Goal: Task Accomplishment & Management: Use online tool/utility

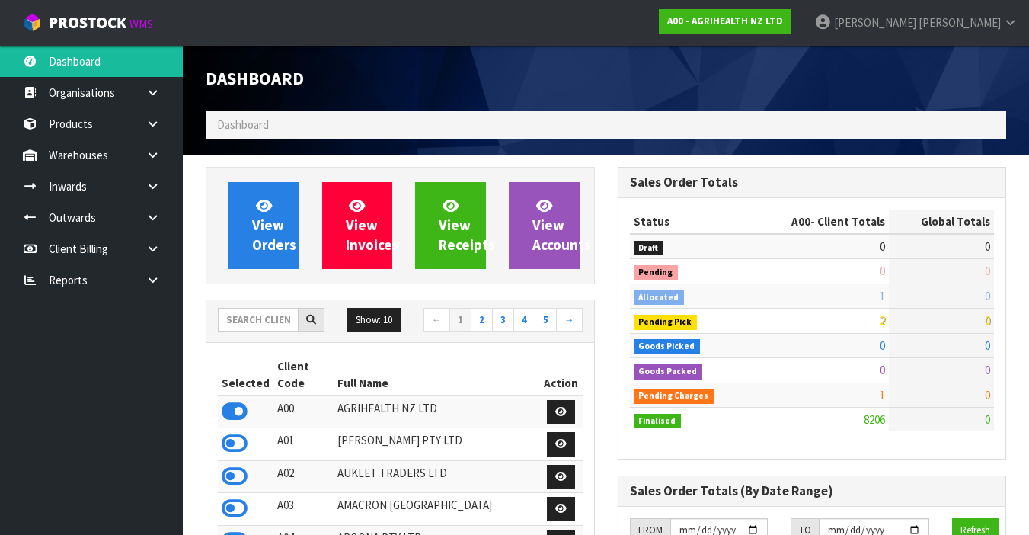
scroll to position [1187, 411]
click at [277, 322] on input "text" at bounding box center [258, 320] width 81 height 24
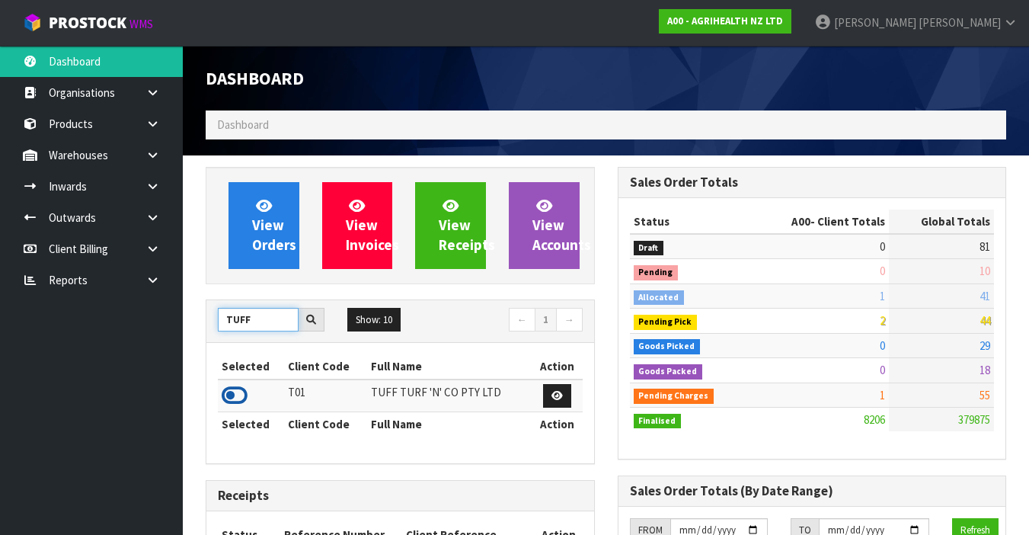
type input "TUFF"
click at [245, 393] on icon at bounding box center [235, 395] width 26 height 23
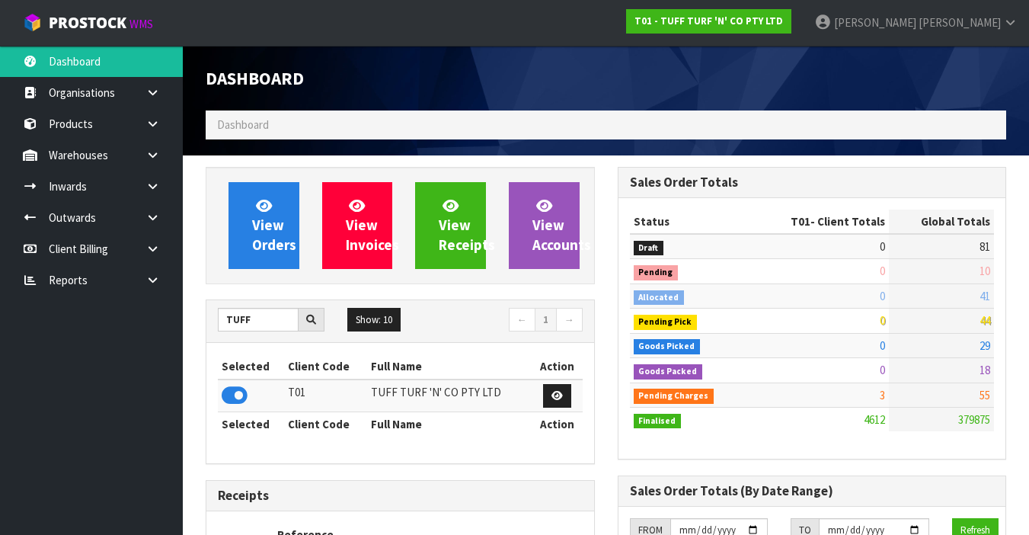
scroll to position [1236, 411]
click at [156, 162] on link at bounding box center [158, 154] width 49 height 31
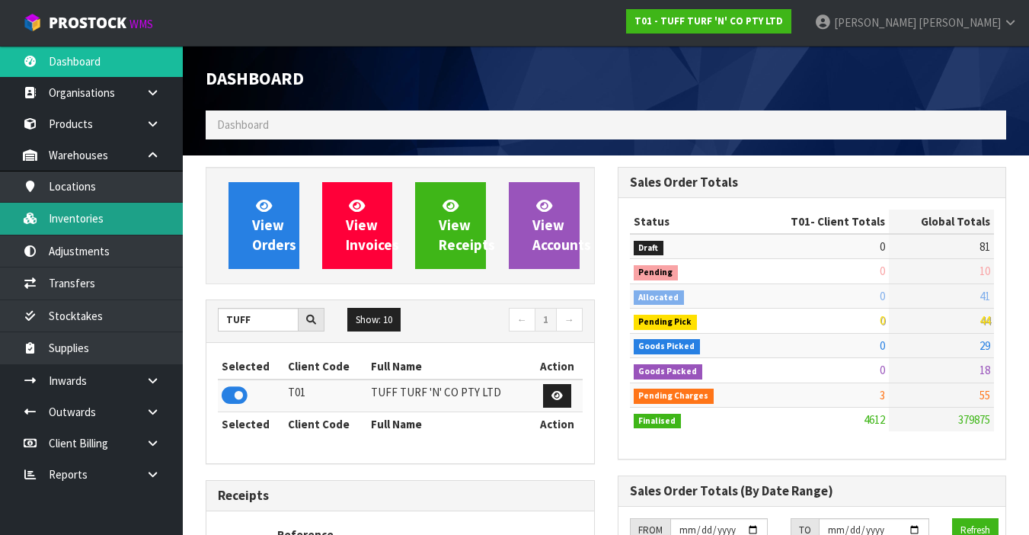
click at [148, 220] on link "Inventories" at bounding box center [91, 218] width 183 height 31
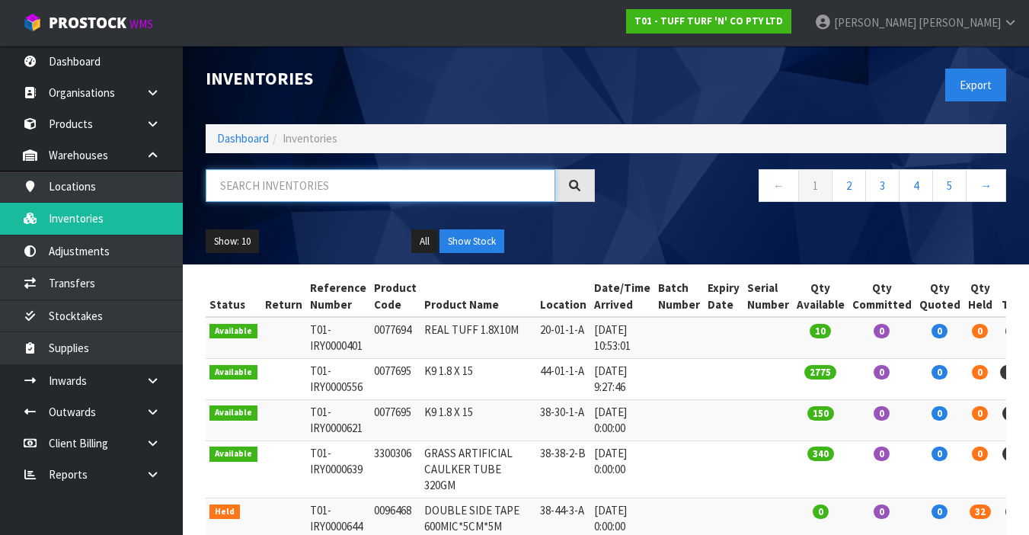
click at [279, 189] on input "text" at bounding box center [381, 185] width 350 height 33
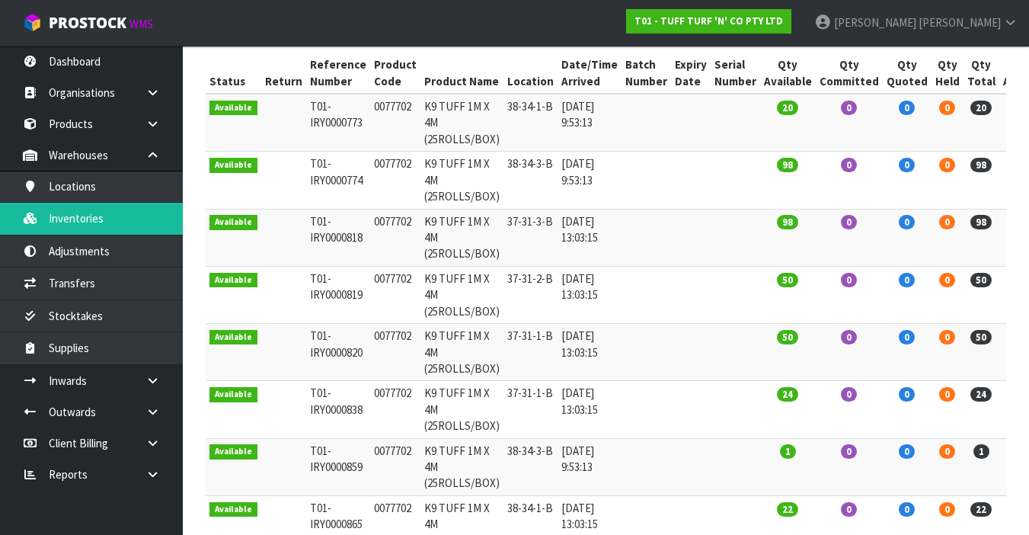
scroll to position [222, 0]
type input "0077702"
click at [633, 471] on td at bounding box center [647, 467] width 50 height 57
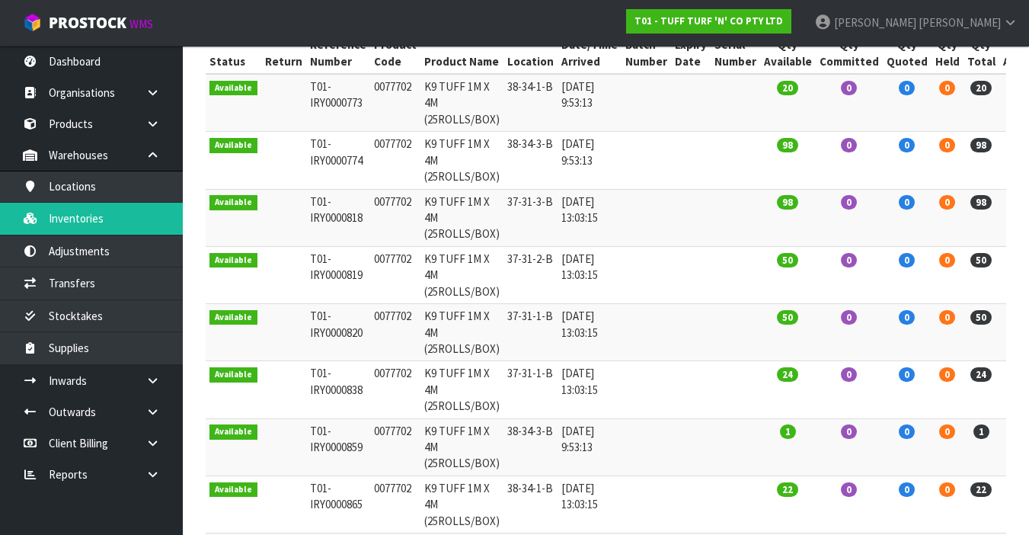
scroll to position [254, 0]
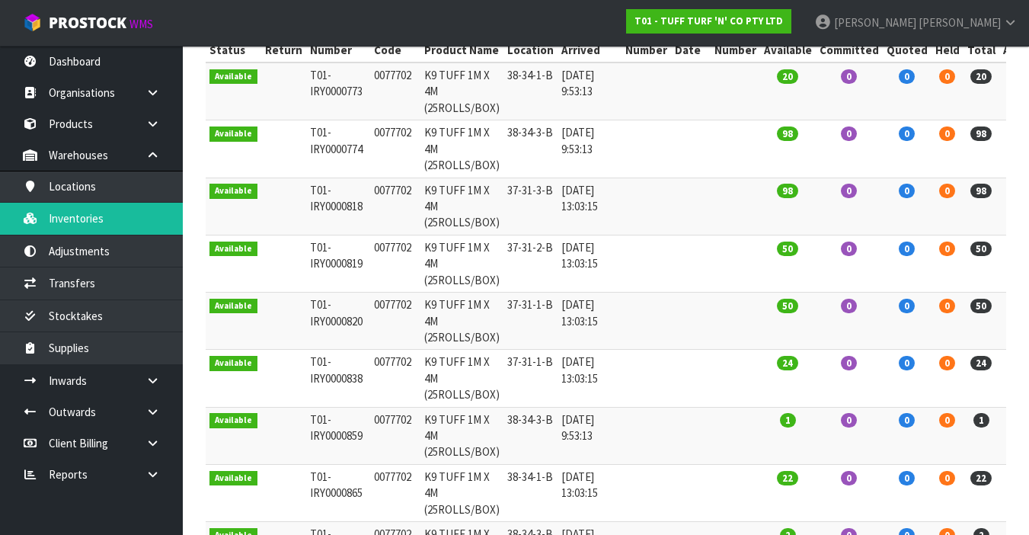
click at [375, 423] on td "0077702" at bounding box center [395, 435] width 50 height 57
copy td "0077702"
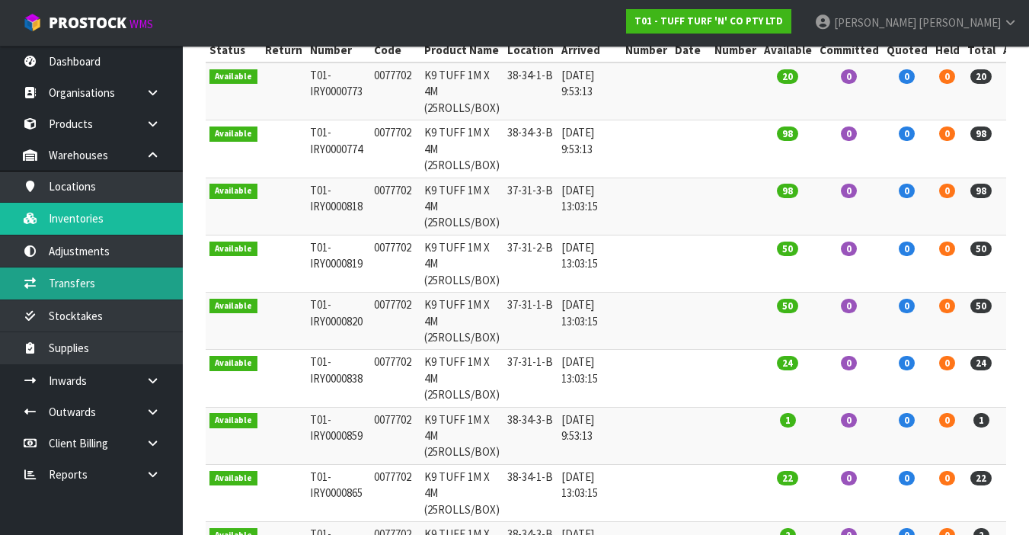
click at [122, 280] on link "Transfers" at bounding box center [91, 282] width 183 height 31
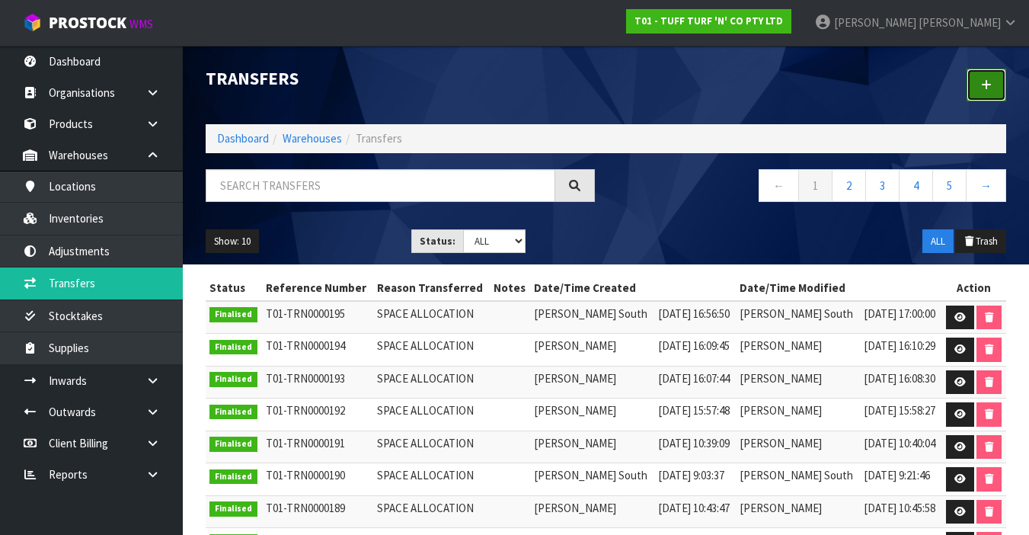
click at [974, 93] on link at bounding box center [987, 85] width 40 height 33
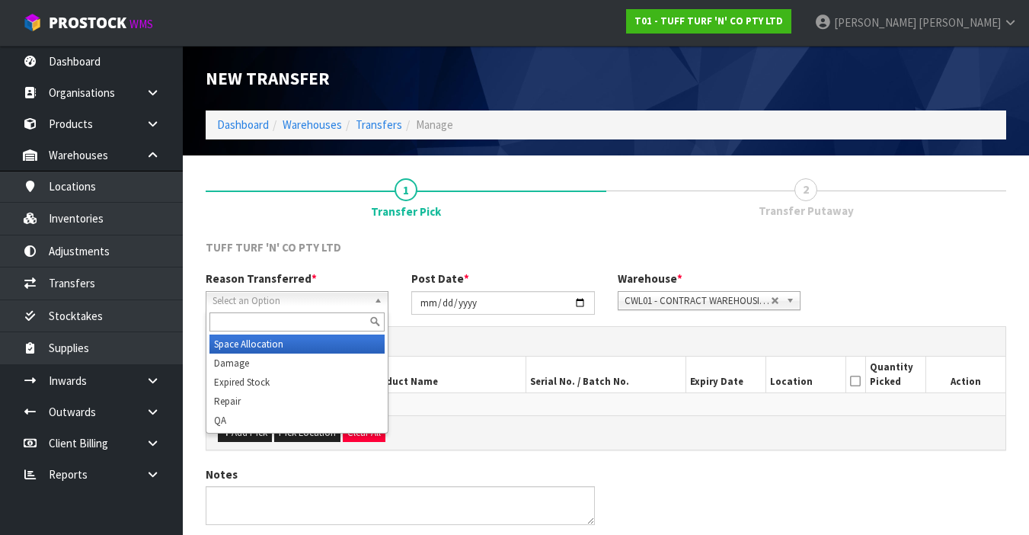
click at [296, 299] on span "Select an Option" at bounding box center [290, 301] width 155 height 18
click at [286, 344] on li "Space Allocation" at bounding box center [297, 343] width 175 height 19
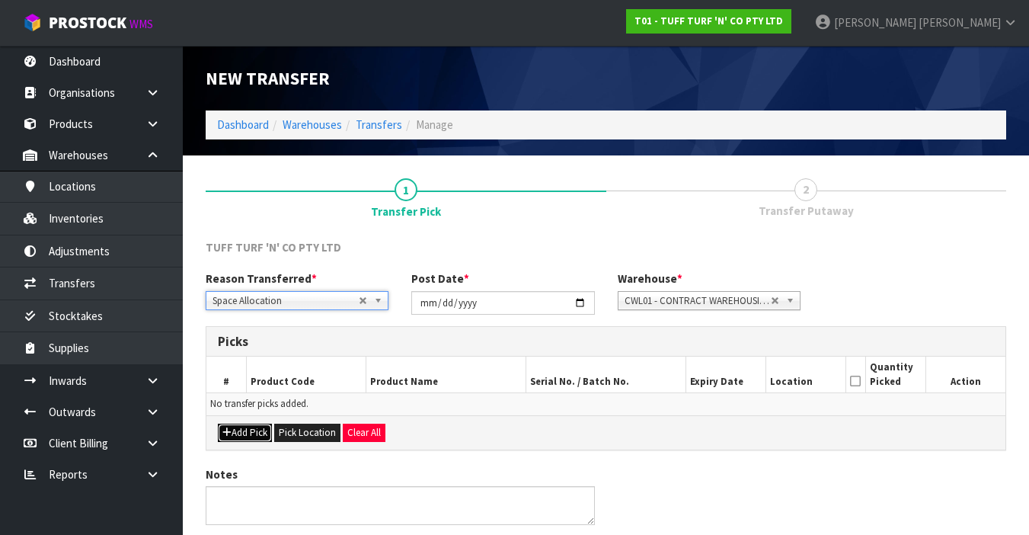
click at [249, 430] on button "Add Pick" at bounding box center [245, 433] width 54 height 18
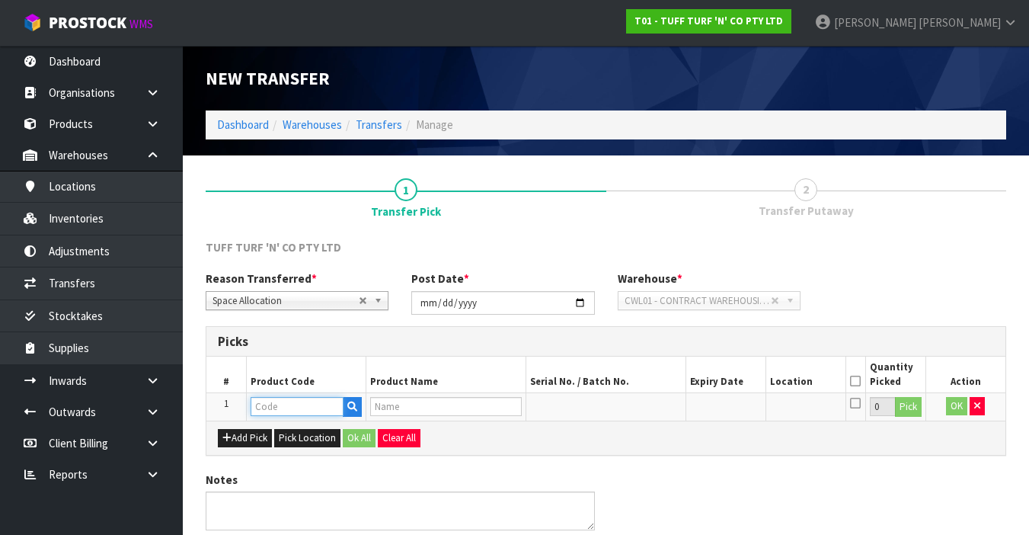
click at [283, 405] on input "text" at bounding box center [297, 406] width 93 height 19
paste input "0077702"
type input "0077702"
type input "K9 TUFF 1M X 4M (25ROLLS/BOX)"
type input "0077702"
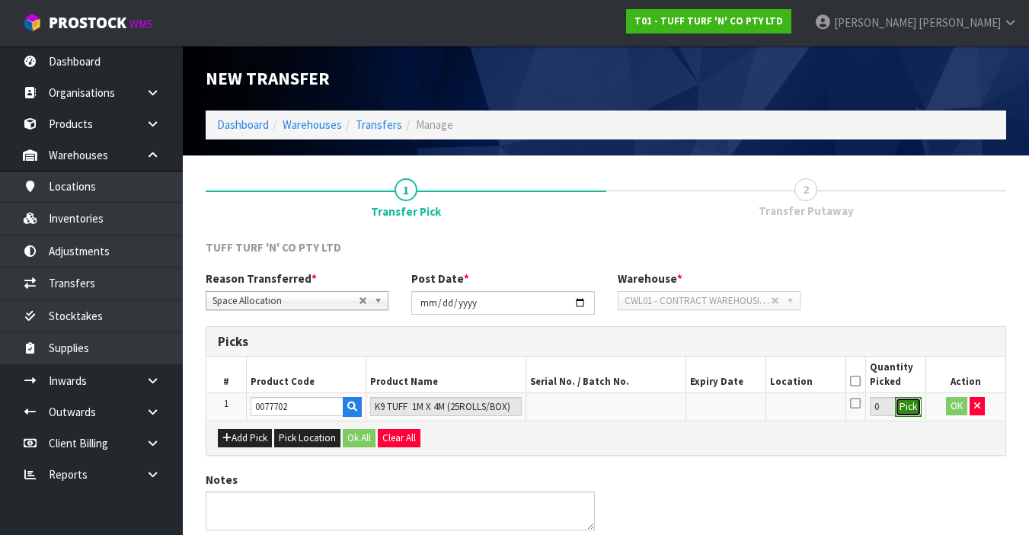
click at [909, 410] on button "Pick" at bounding box center [908, 407] width 27 height 20
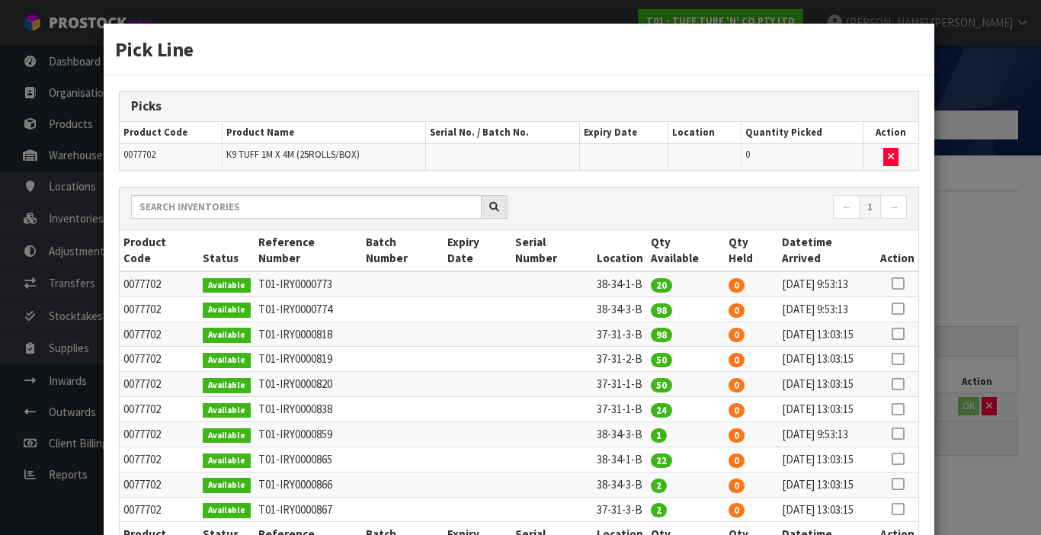
click at [891, 434] on icon at bounding box center [897, 434] width 12 height 1
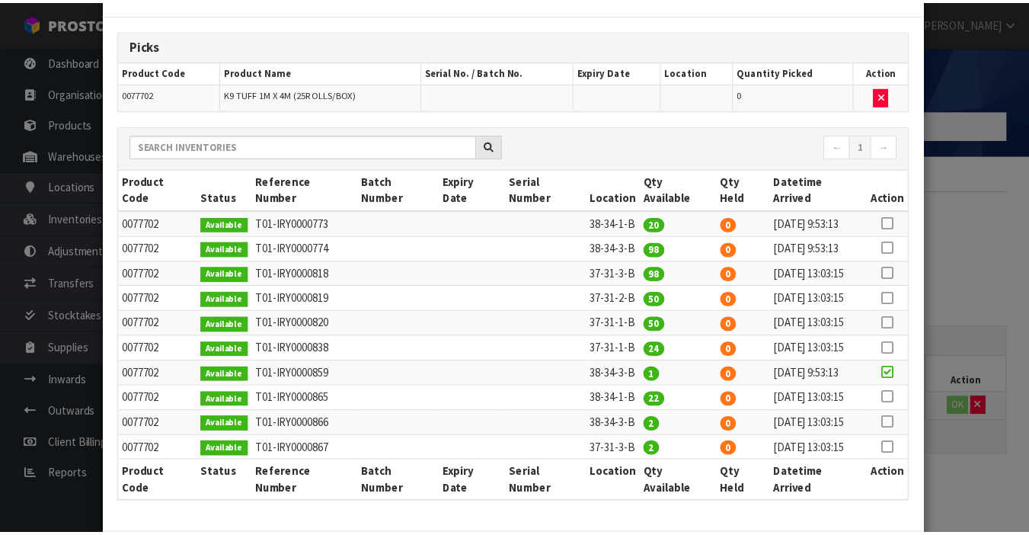
scroll to position [105, 0]
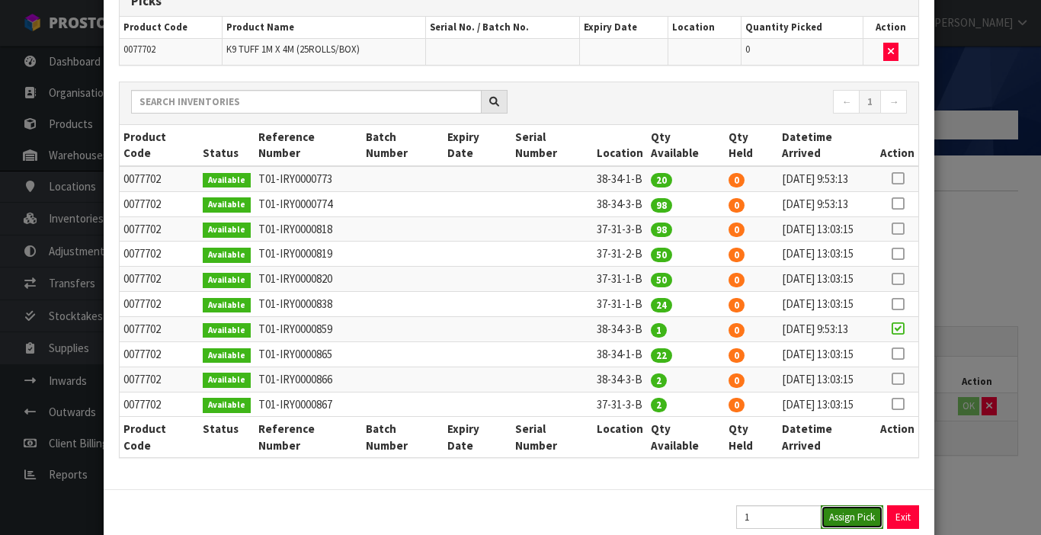
click at [833, 505] on button "Assign Pick" at bounding box center [852, 517] width 62 height 24
type input "1"
click at [951, 485] on div "Pick Line Picks Product Code Product Name Serial No. / Batch No. Expiry Date Lo…" at bounding box center [520, 267] width 1041 height 535
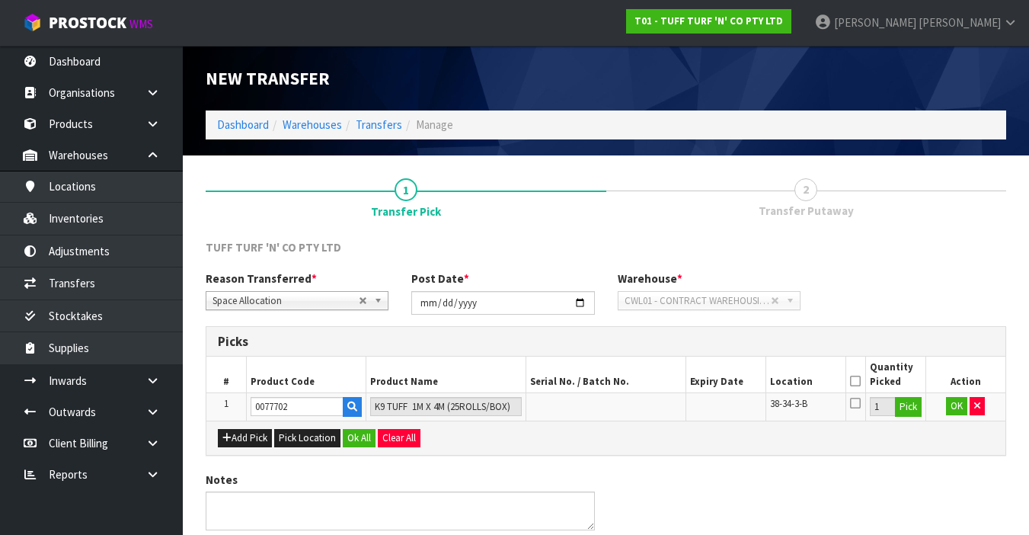
click at [854, 381] on icon at bounding box center [855, 381] width 11 height 1
click at [953, 408] on button "OK" at bounding box center [956, 406] width 21 height 18
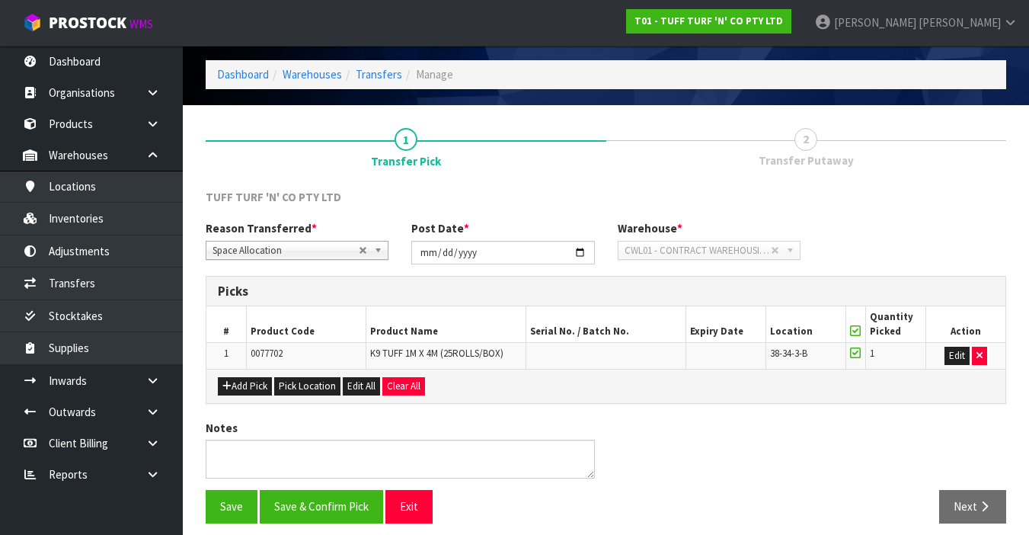
scroll to position [62, 0]
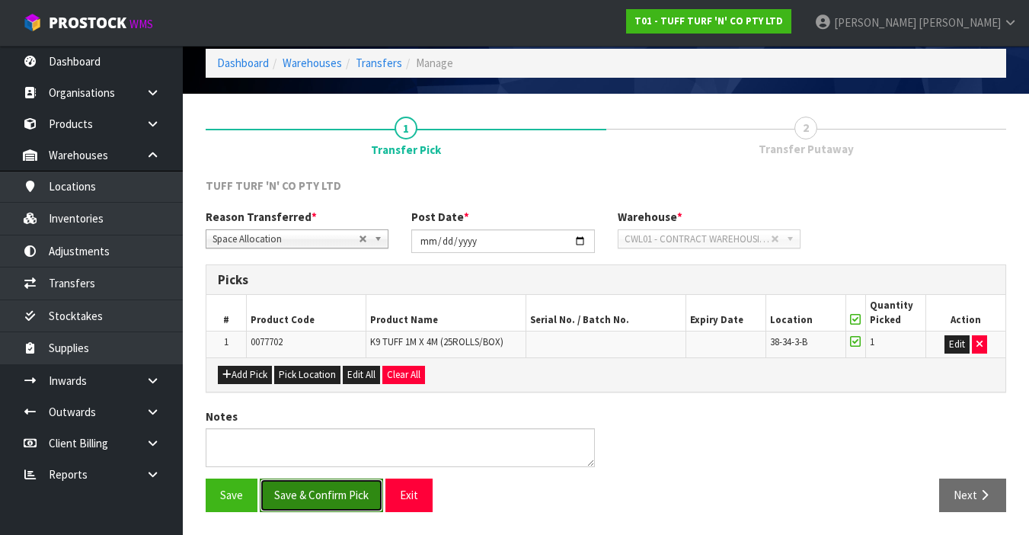
click at [310, 492] on button "Save & Confirm Pick" at bounding box center [321, 494] width 123 height 33
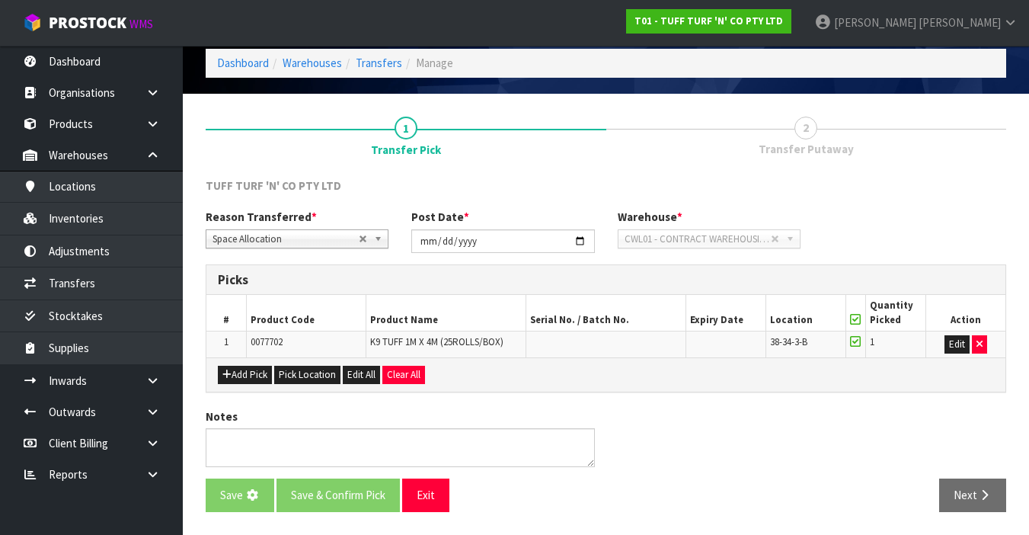
scroll to position [0, 0]
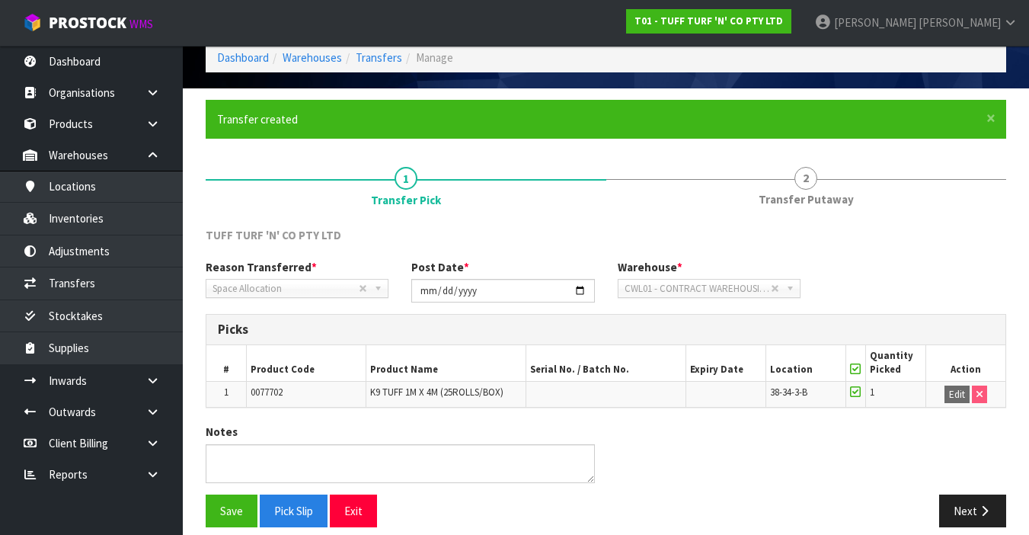
scroll to position [82, 0]
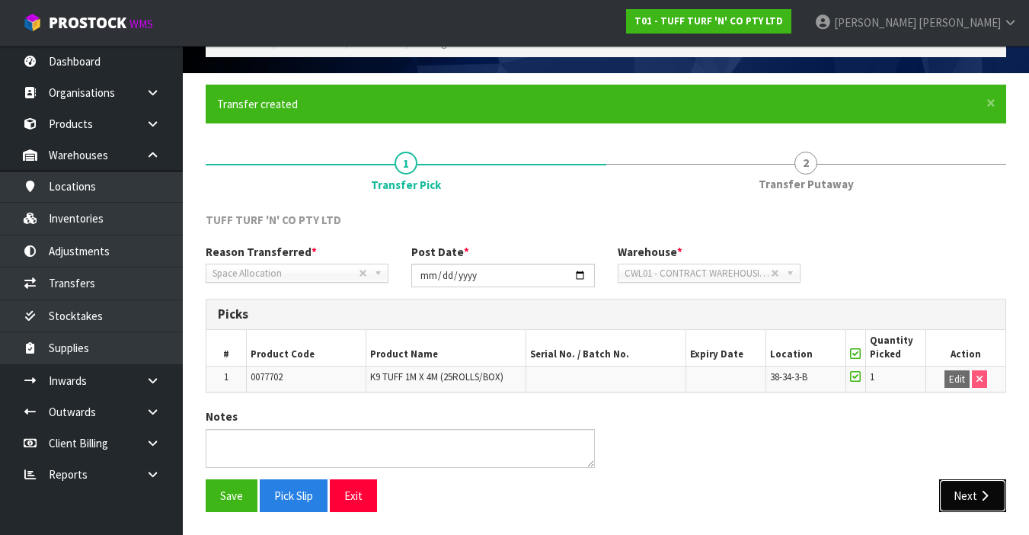
click at [967, 495] on button "Next" at bounding box center [972, 495] width 67 height 33
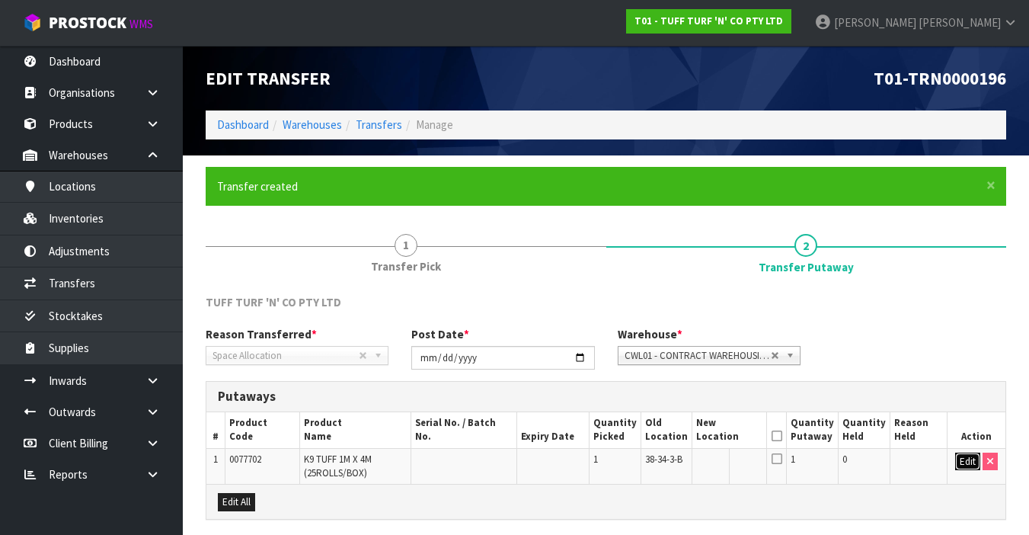
click at [958, 456] on button "Edit" at bounding box center [967, 462] width 25 height 18
click at [728, 459] on input "text" at bounding box center [720, 462] width 48 height 19
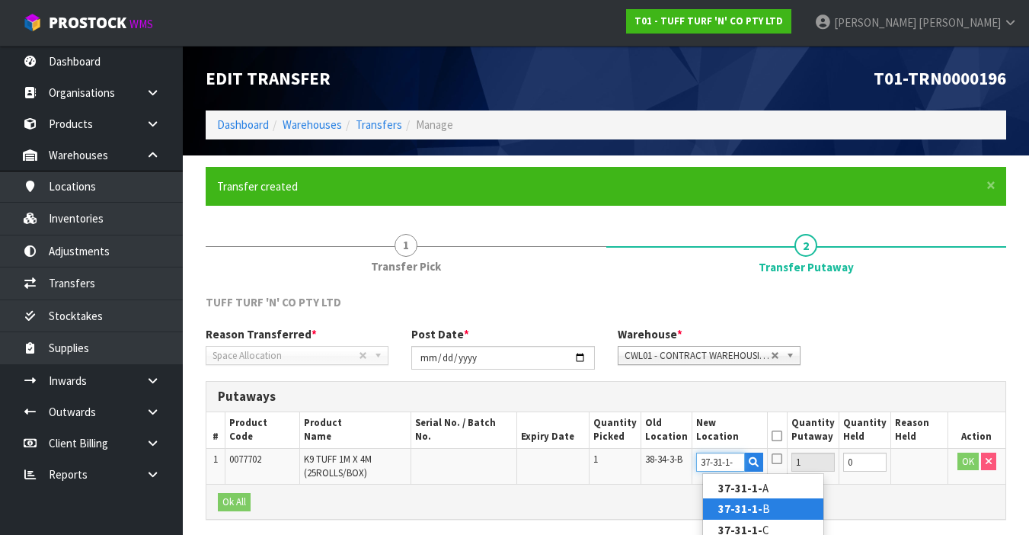
type input "37-31-1-"
click at [776, 505] on link "37-31-1- B" at bounding box center [763, 508] width 120 height 21
type input "37-31-1-B"
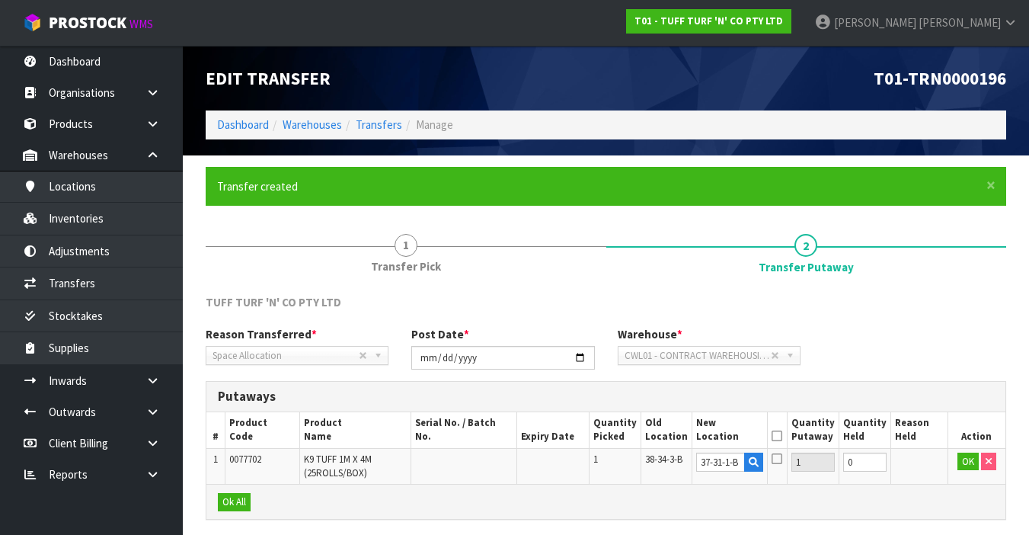
click at [782, 436] on icon at bounding box center [777, 436] width 11 height 1
click at [961, 462] on button "OK" at bounding box center [968, 462] width 21 height 18
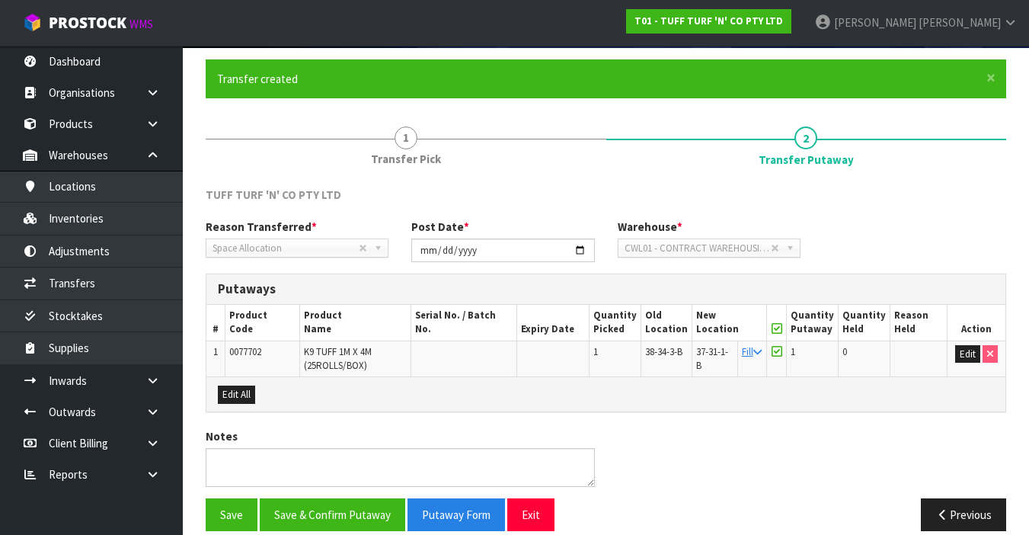
scroll to position [108, 0]
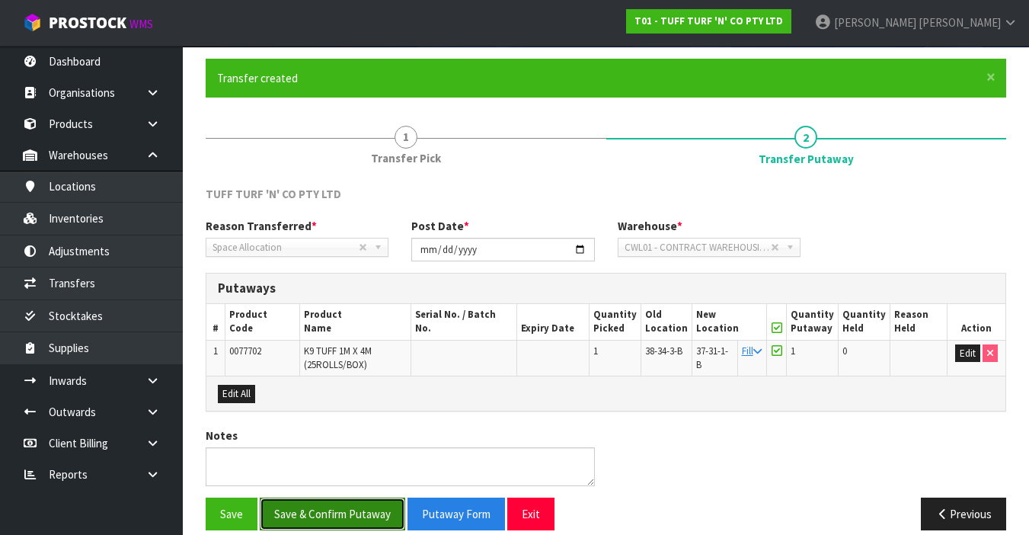
click at [370, 522] on button "Save & Confirm Putaway" at bounding box center [333, 514] width 146 height 33
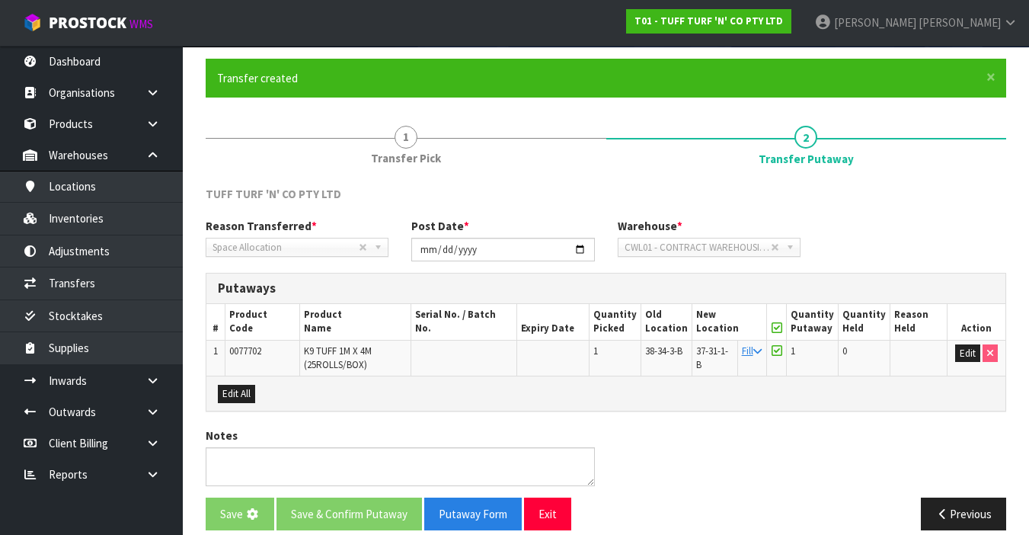
scroll to position [0, 0]
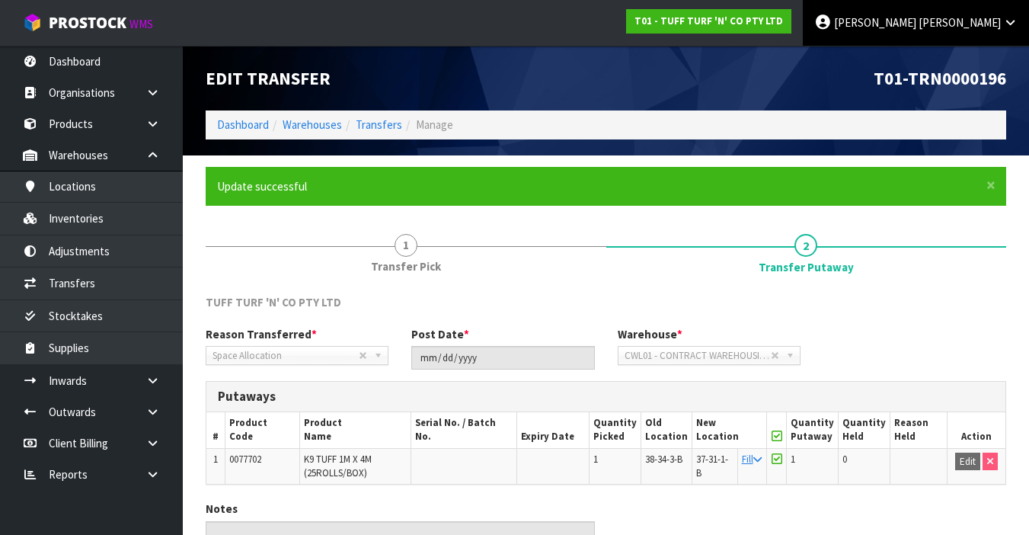
click at [971, 21] on span "[PERSON_NAME]" at bounding box center [960, 22] width 82 height 14
click at [946, 61] on link "Logout" at bounding box center [968, 60] width 120 height 21
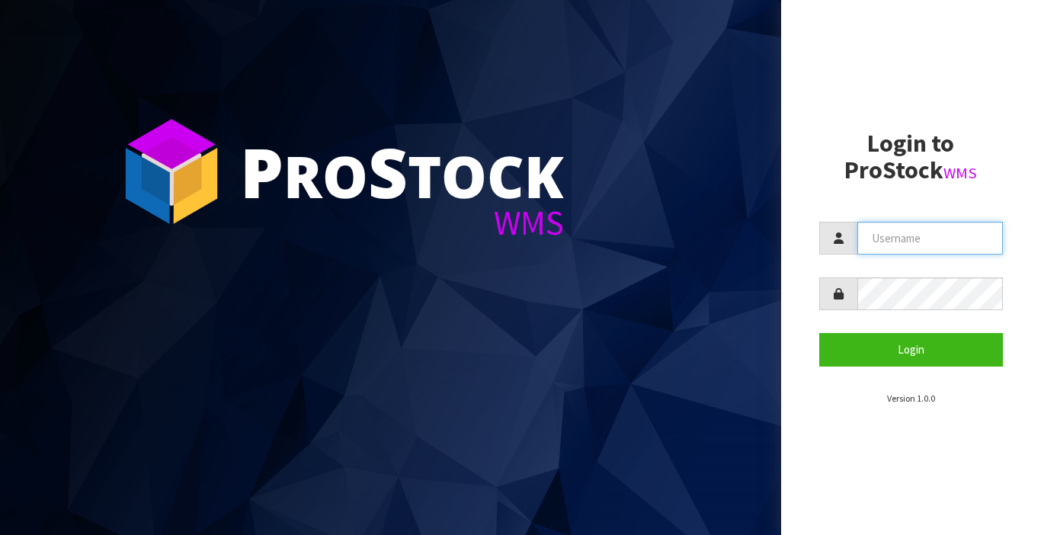
click at [878, 232] on input "text" at bounding box center [930, 238] width 146 height 33
type input "[PERSON_NAME]"
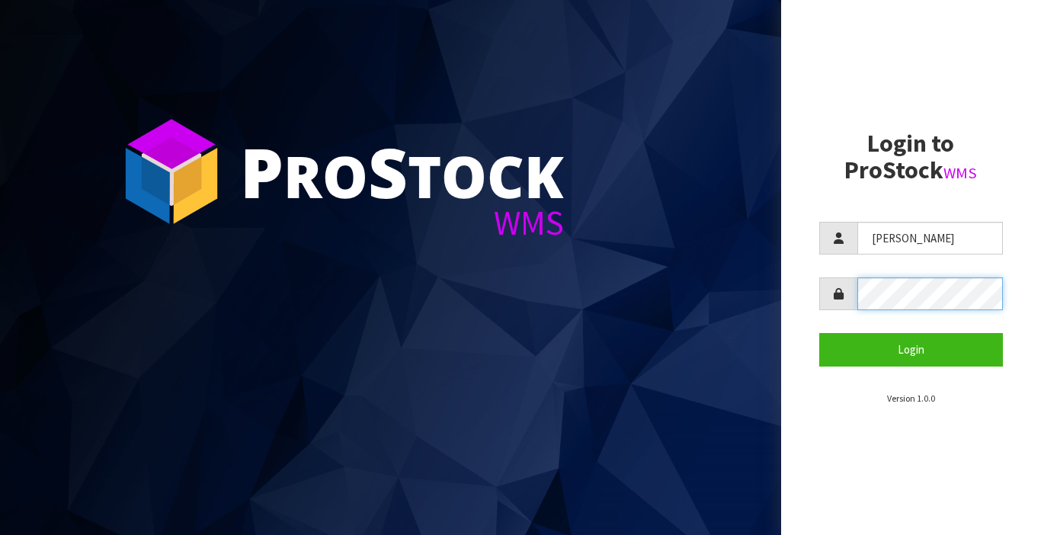
click at [819, 333] on button "Login" at bounding box center [911, 349] width 184 height 33
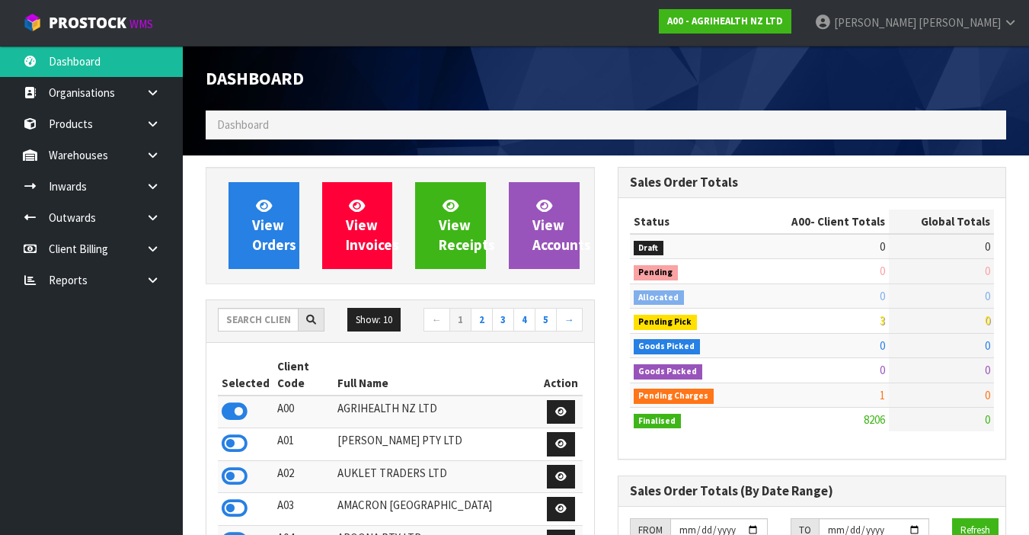
scroll to position [1187, 411]
click at [261, 320] on input "text" at bounding box center [258, 320] width 81 height 24
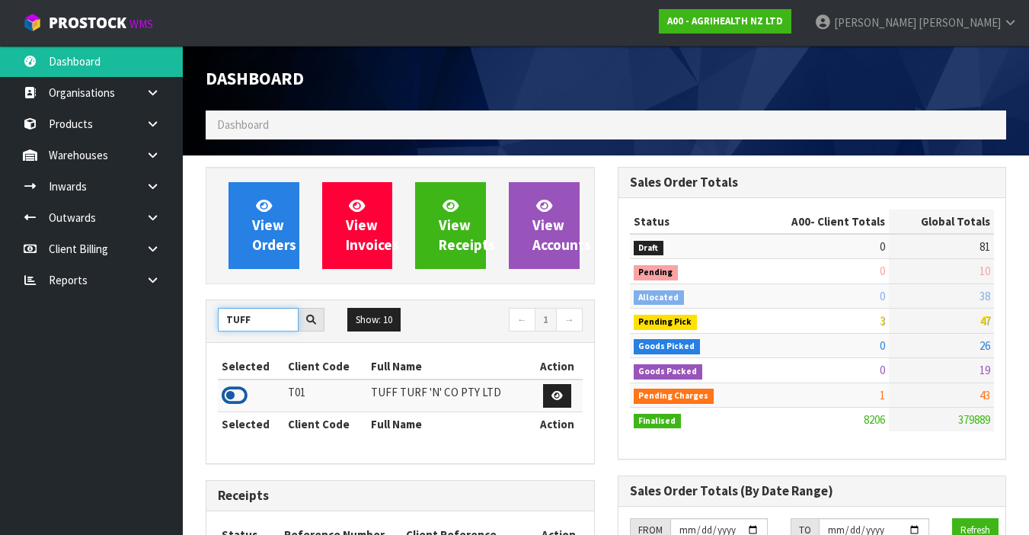
type input "TUFF"
click at [238, 391] on icon at bounding box center [235, 395] width 26 height 23
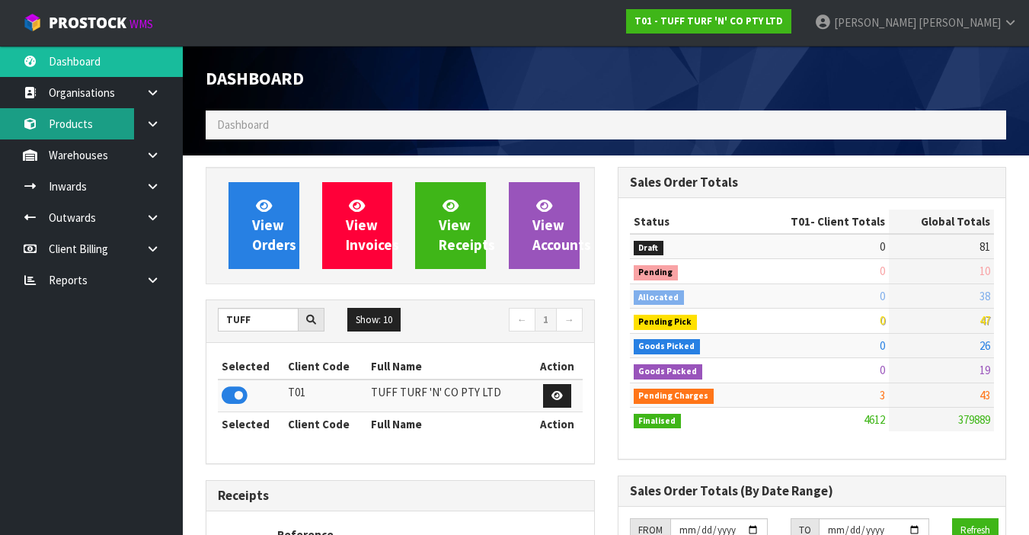
scroll to position [1236, 411]
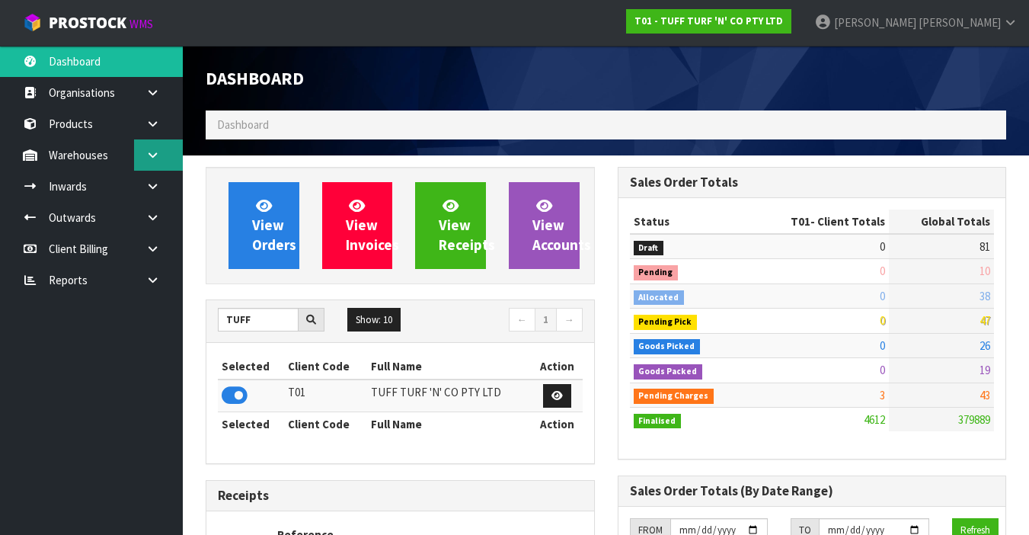
click at [146, 156] on icon at bounding box center [153, 154] width 14 height 11
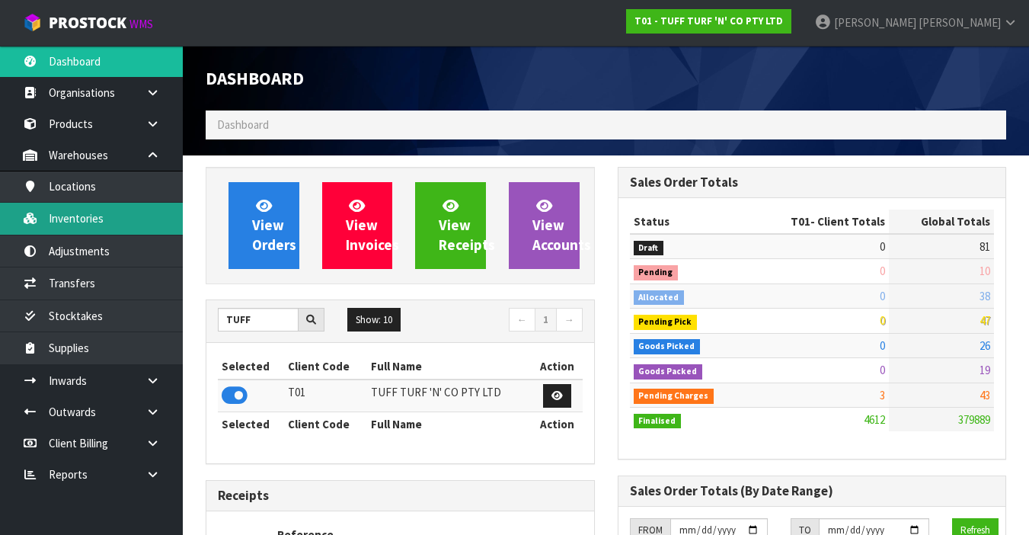
click at [145, 216] on link "Inventories" at bounding box center [91, 218] width 183 height 31
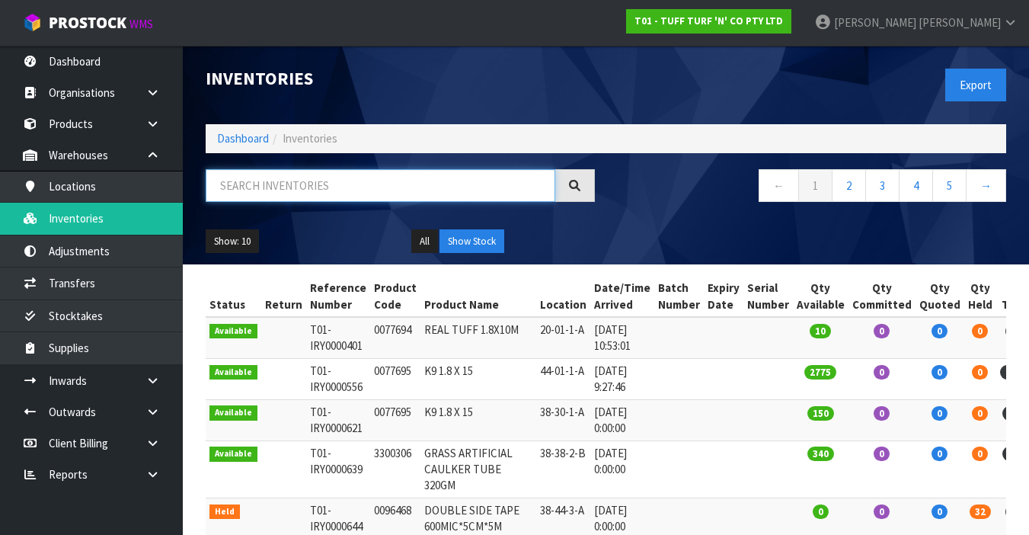
click at [294, 182] on input "text" at bounding box center [381, 185] width 350 height 33
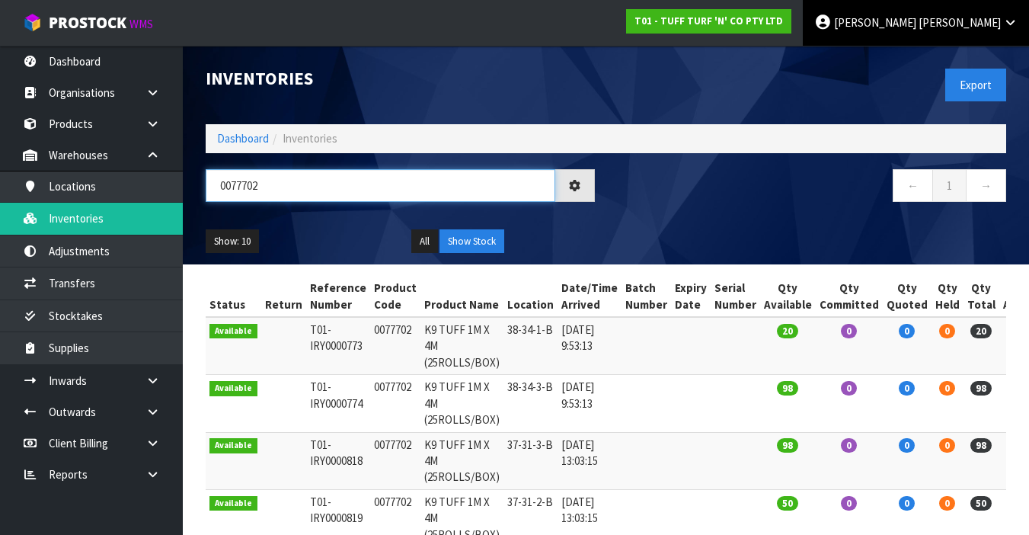
type input "0077702"
click at [990, 24] on span "[PERSON_NAME]" at bounding box center [960, 22] width 82 height 14
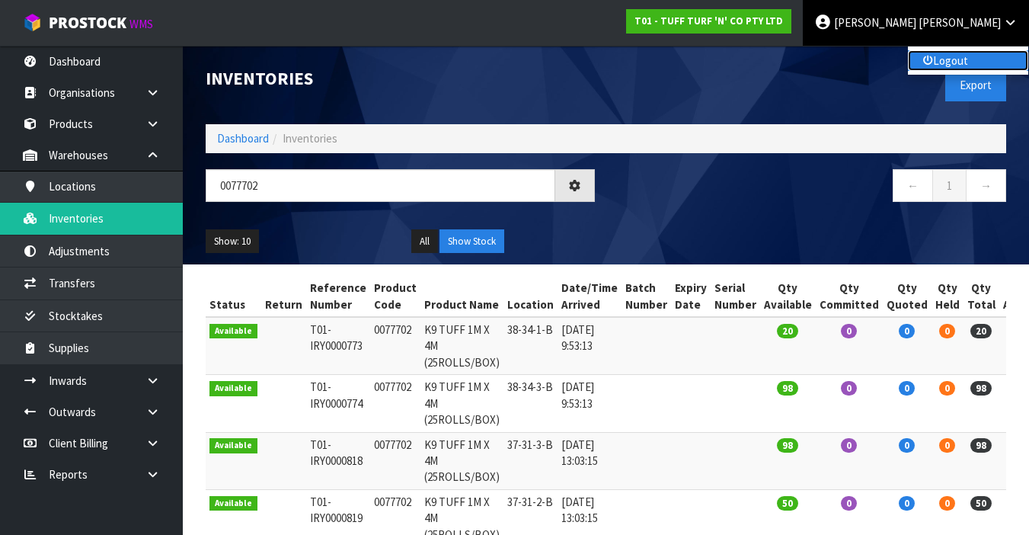
click at [981, 53] on link "Logout" at bounding box center [968, 60] width 120 height 21
